Goal: Navigation & Orientation: Find specific page/section

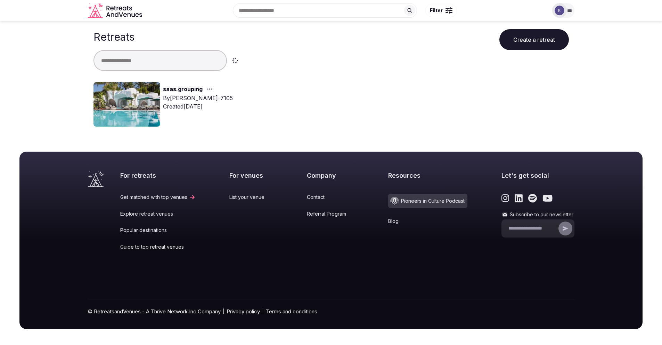
click at [560, 12] on img at bounding box center [560, 11] width 10 height 10
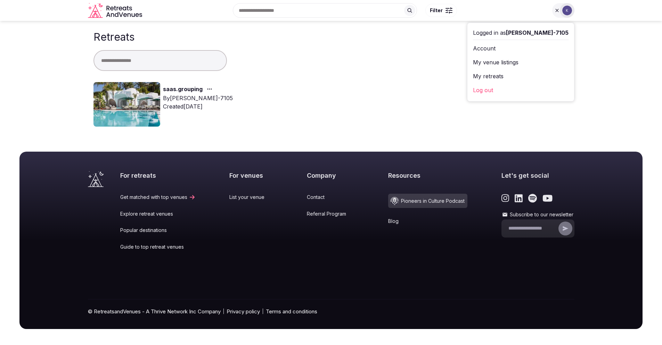
click at [521, 61] on link "My venue listings" at bounding box center [521, 62] width 96 height 11
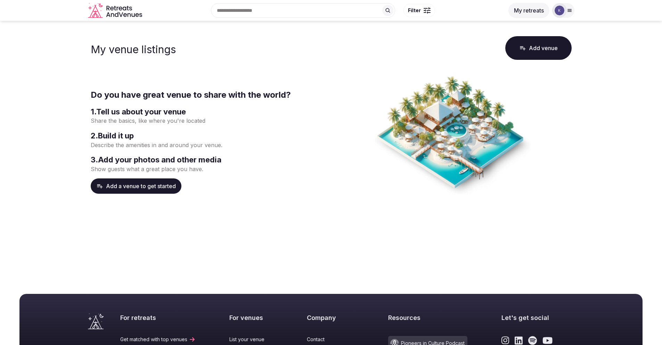
click at [119, 12] on icon "Retreats and Venues company logo" at bounding box center [116, 11] width 56 height 16
click at [121, 12] on icon "Retreats and Venues company logo" at bounding box center [116, 11] width 56 height 16
